Goal: Task Accomplishment & Management: Use online tool/utility

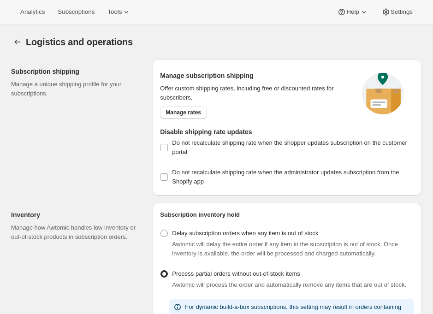
select select "10:00"
select select "DAY"
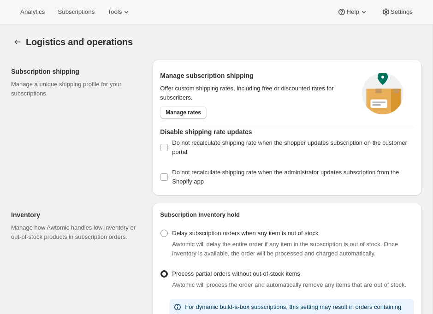
select select "DAY"
click at [98, 18] on div "Analytics Subscriptions Tools Help Settings" at bounding box center [216, 12] width 433 height 24
click at [85, 7] on button "Subscriptions" at bounding box center [76, 12] width 48 height 13
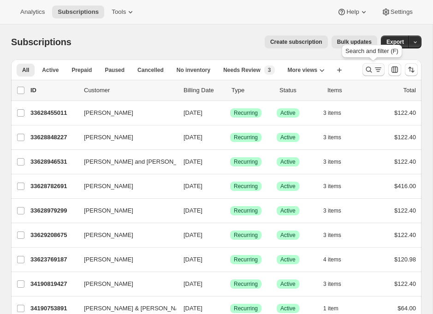
click at [377, 68] on icon "Search and filter results" at bounding box center [378, 69] width 9 height 9
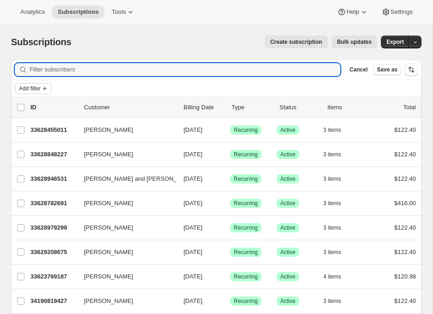
click at [29, 87] on span "Add filter" at bounding box center [30, 88] width 22 height 7
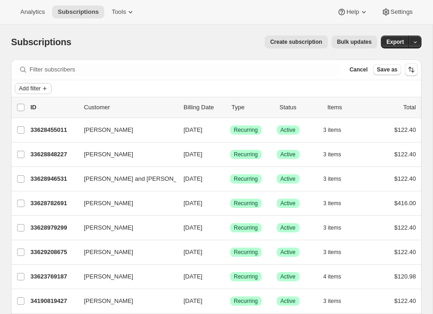
click at [44, 93] on button "Add filter" at bounding box center [33, 88] width 37 height 11
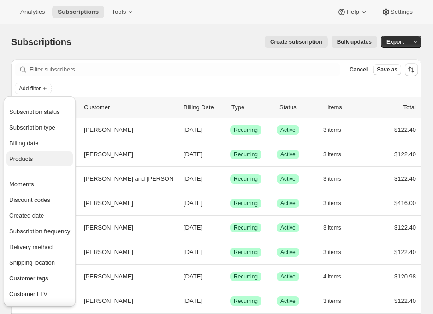
click at [39, 160] on span "Products" at bounding box center [39, 159] width 61 height 9
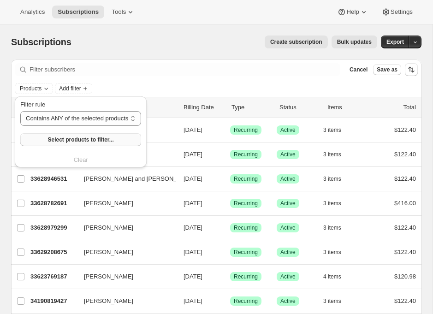
click at [37, 138] on button "Select products to filter..." at bounding box center [80, 139] width 121 height 13
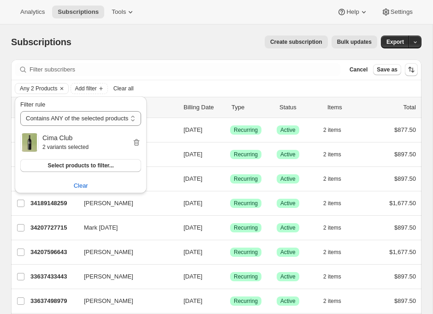
click at [205, 47] on div "Create subscription Bulk updates" at bounding box center [230, 42] width 295 height 13
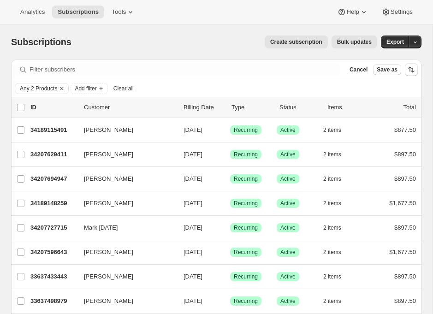
click at [352, 39] on span "Bulk updates" at bounding box center [354, 41] width 35 height 7
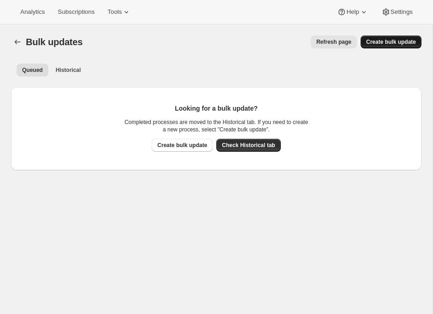
click at [376, 42] on span "Create bulk update" at bounding box center [391, 41] width 50 height 7
select select "22"
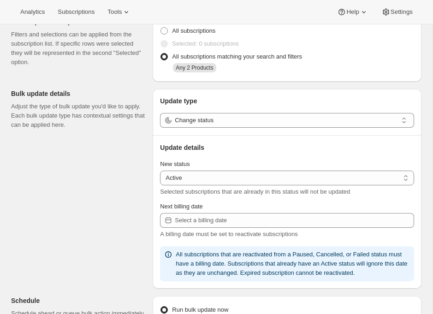
scroll to position [50, 0]
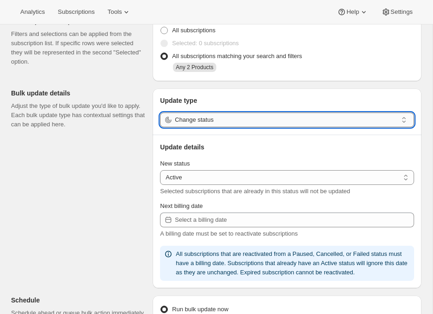
click at [225, 120] on input "Change status" at bounding box center [286, 120] width 223 height 15
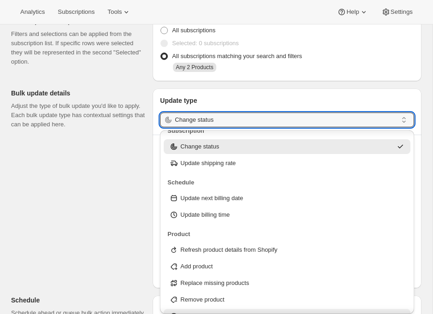
scroll to position [14, 0]
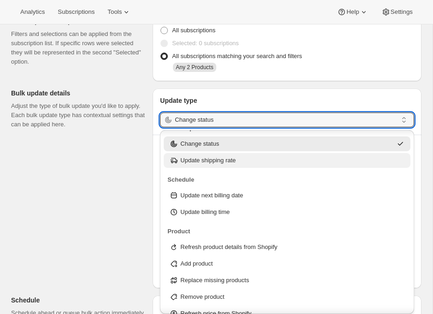
click at [206, 161] on p "Update shipping rate" at bounding box center [207, 160] width 55 height 9
type input "Update shipping rate"
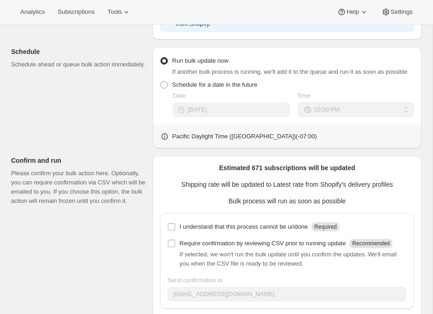
scroll to position [335, 0]
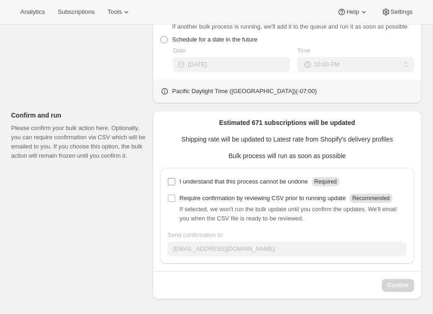
click at [265, 180] on p "I understand that this process cannot be undone" at bounding box center [244, 181] width 128 height 9
click at [175, 180] on input "I understand that this process cannot be undone Required" at bounding box center [171, 181] width 7 height 7
checkbox input "true"
click at [402, 286] on span "Confirm" at bounding box center [398, 285] width 21 height 7
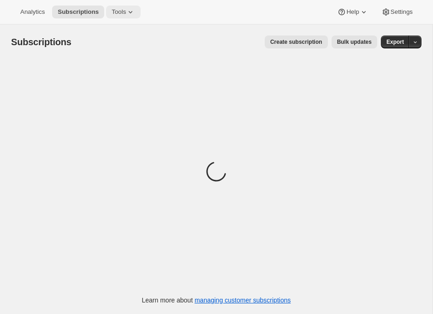
click at [120, 14] on span "Tools" at bounding box center [119, 11] width 14 height 7
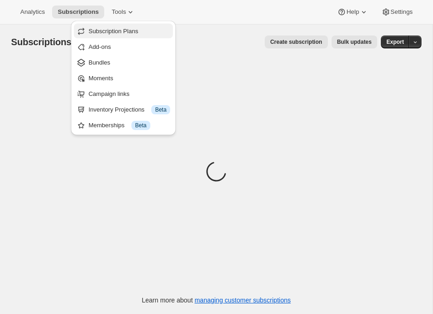
click at [124, 28] on span "Subscription Plans" at bounding box center [114, 31] width 50 height 7
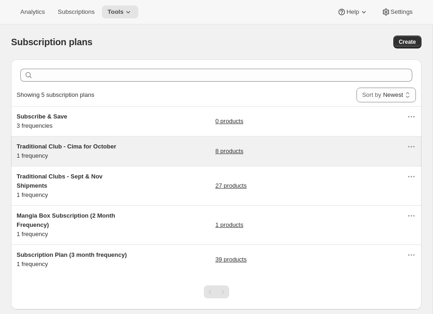
click at [84, 145] on span "Traditional Club - Cima for October" at bounding box center [67, 146] width 100 height 7
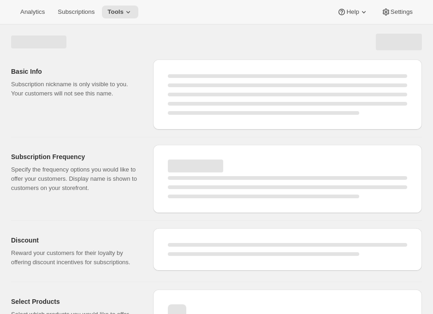
select select "WEEK"
select select "MONTH"
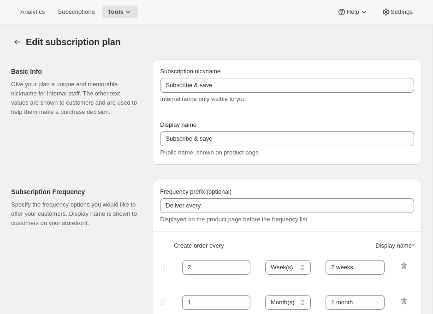
type input "Traditional Club - Cima for October"
type input "Join the Cima Club"
type input "3"
select select "MONTH"
type input "3 months"
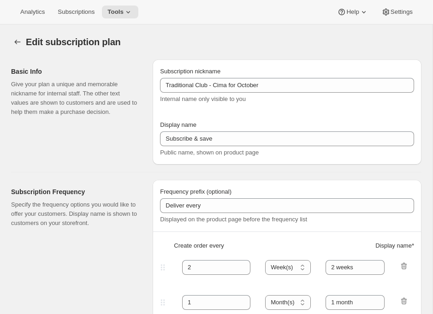
checkbox input "true"
select select "YEARDAY"
select select "10"
select select "15"
select select "2"
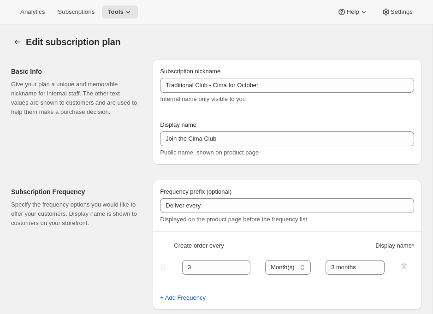
checkbox input "true"
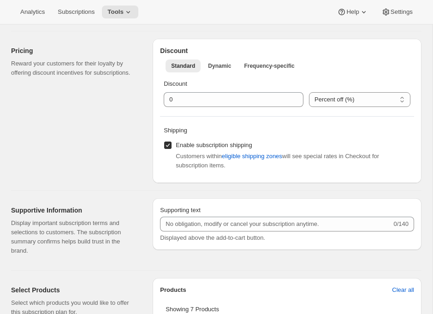
scroll to position [4, 0]
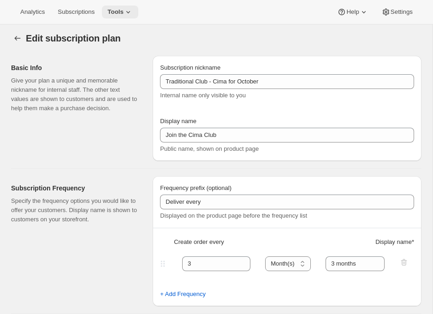
click at [124, 15] on span "Tools" at bounding box center [116, 11] width 16 height 7
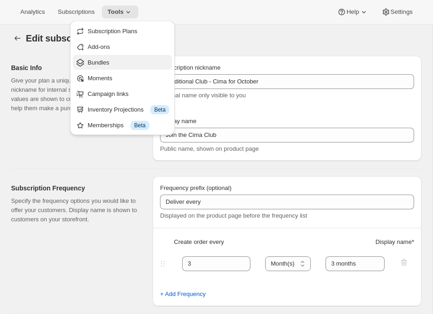
click at [108, 63] on span "Bundles" at bounding box center [99, 62] width 22 height 7
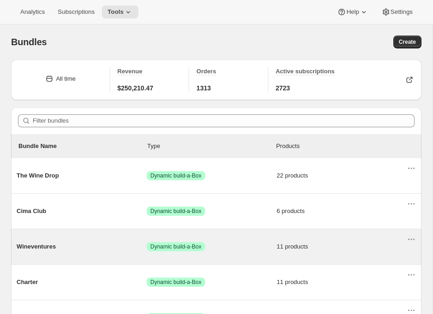
scroll to position [3, 0]
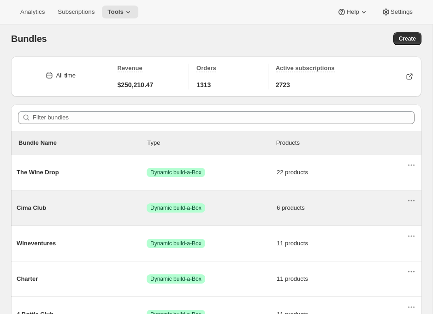
click at [73, 212] on span "Cima Club" at bounding box center [82, 208] width 130 height 9
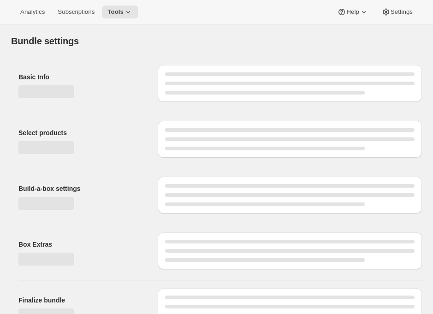
type input "Cima Club"
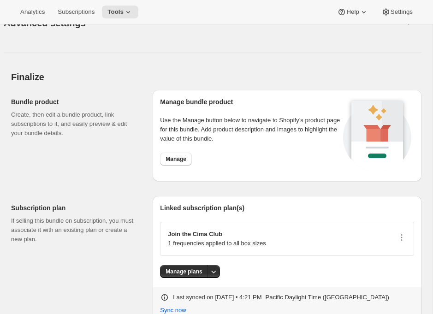
scroll to position [974, 0]
